Goal: Task Accomplishment & Management: Use online tool/utility

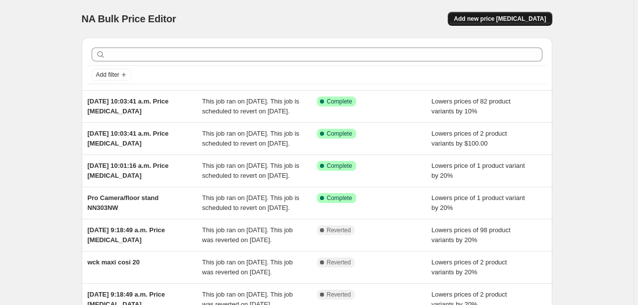
click at [531, 16] on span "Add new price [MEDICAL_DATA]" at bounding box center [499, 19] width 92 height 8
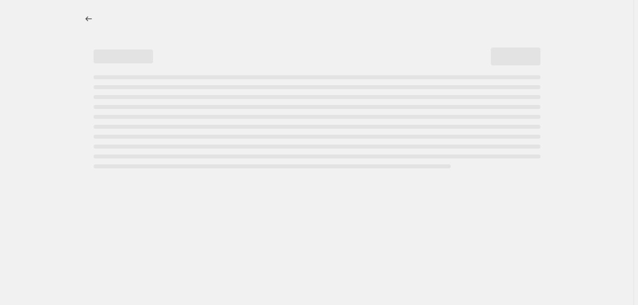
select select "percentage"
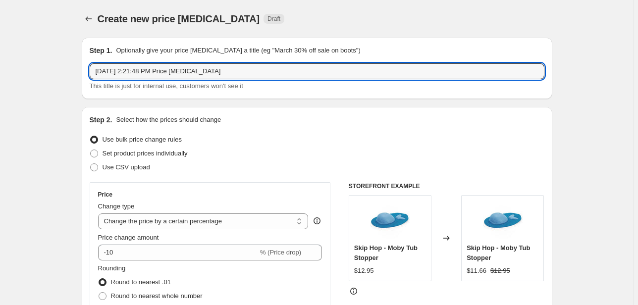
drag, startPoint x: 252, startPoint y: 69, endPoint x: 36, endPoint y: 68, distance: 216.3
paste input "CS160412519C"
type input "CS160412519C evenflo promo sept"
click at [168, 222] on select "Change the price to a certain amount Change the price by a certain amount Chang…" at bounding box center [203, 221] width 210 height 16
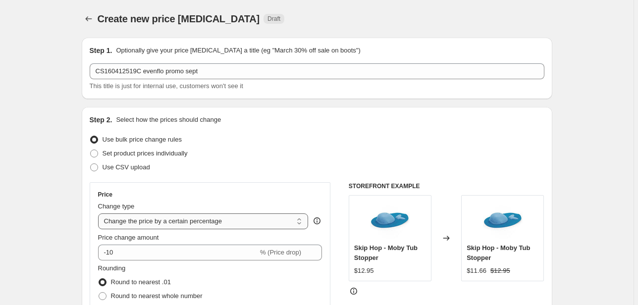
select select "to"
click at [99, 213] on select "Change the price to a certain amount Change the price by a certain amount Chang…" at bounding box center [203, 221] width 210 height 16
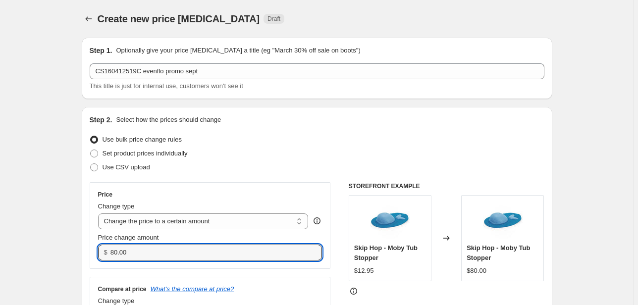
drag, startPoint x: 141, startPoint y: 251, endPoint x: 78, endPoint y: 253, distance: 62.9
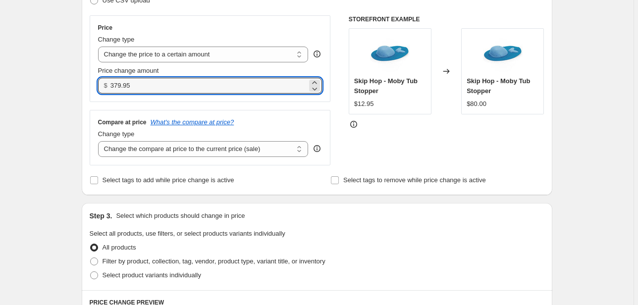
scroll to position [238, 0]
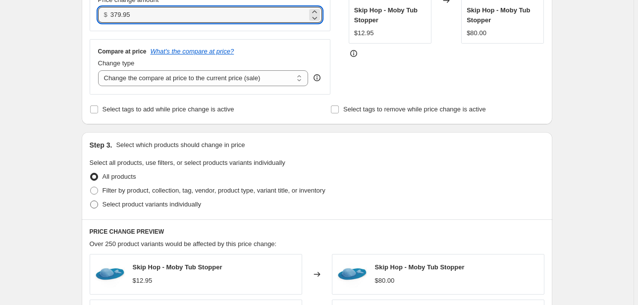
type input "379.95"
click at [129, 204] on span "Select product variants individually" at bounding box center [151, 203] width 99 height 7
click at [91, 201] on input "Select product variants individually" at bounding box center [90, 200] width 0 height 0
radio input "true"
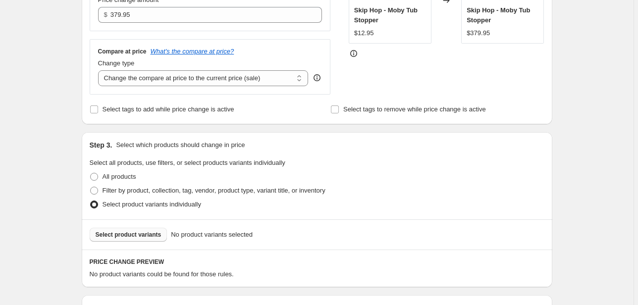
click at [123, 236] on span "Select product variants" at bounding box center [129, 235] width 66 height 8
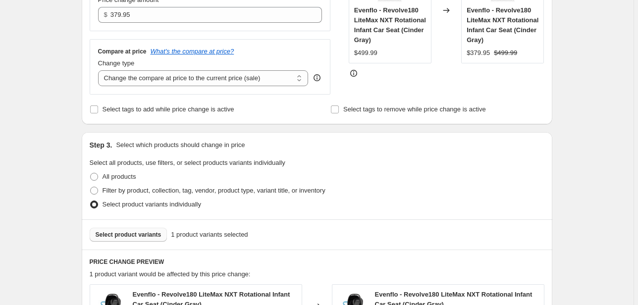
scroll to position [444, 0]
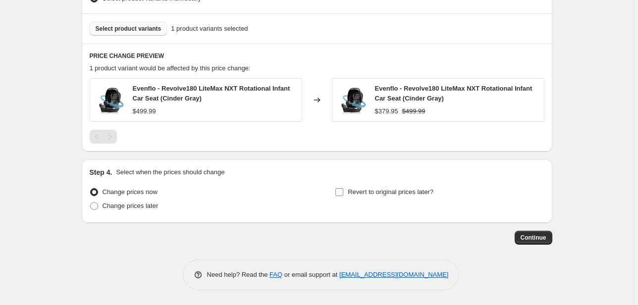
click at [375, 192] on span "Revert to original prices later?" at bounding box center [390, 191] width 86 height 7
click at [343, 192] on input "Revert to original prices later?" at bounding box center [339, 192] width 8 height 8
checkbox input "true"
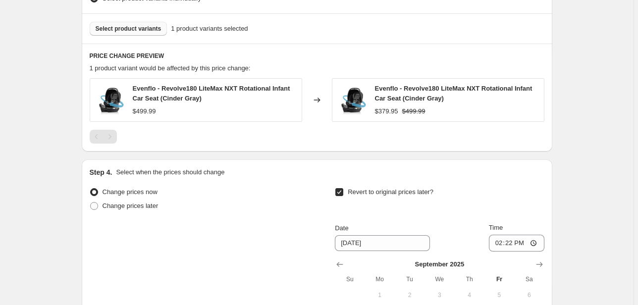
scroll to position [562, 0]
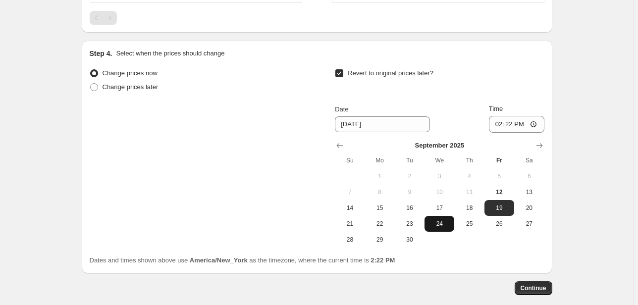
click at [445, 232] on td at bounding box center [439, 240] width 30 height 16
click at [441, 226] on span "24" at bounding box center [439, 224] width 22 height 8
type input "[DATE]"
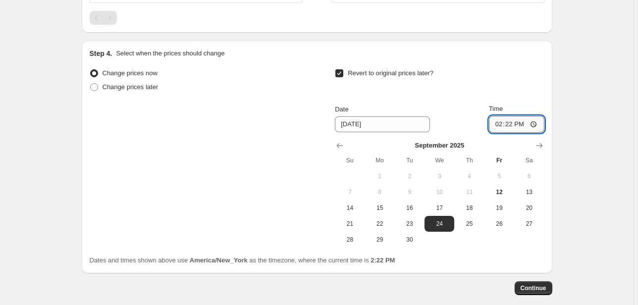
click at [497, 123] on input "14:22" at bounding box center [516, 124] width 55 height 17
type input "23:59"
click at [533, 283] on button "Continue" at bounding box center [533, 288] width 38 height 14
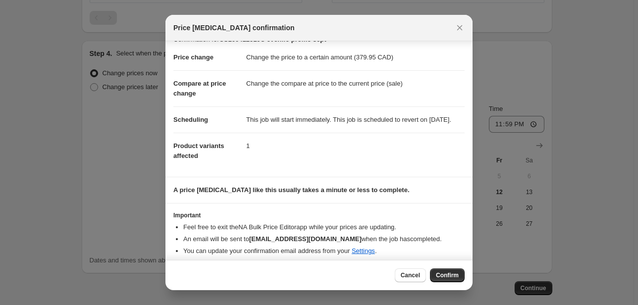
scroll to position [0, 0]
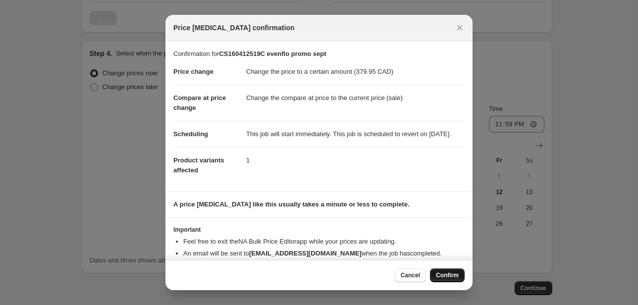
click at [453, 275] on span "Confirm" at bounding box center [447, 275] width 23 height 8
